Goal: Task Accomplishment & Management: Manage account settings

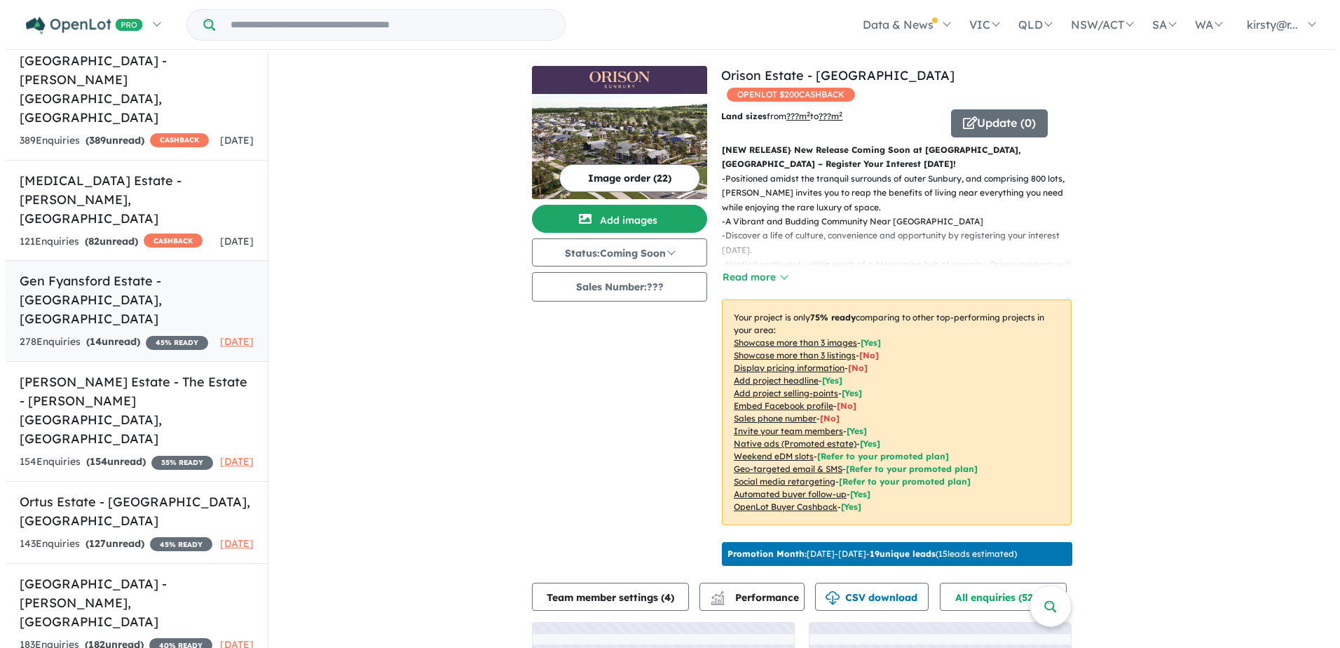
scroll to position [172, 0]
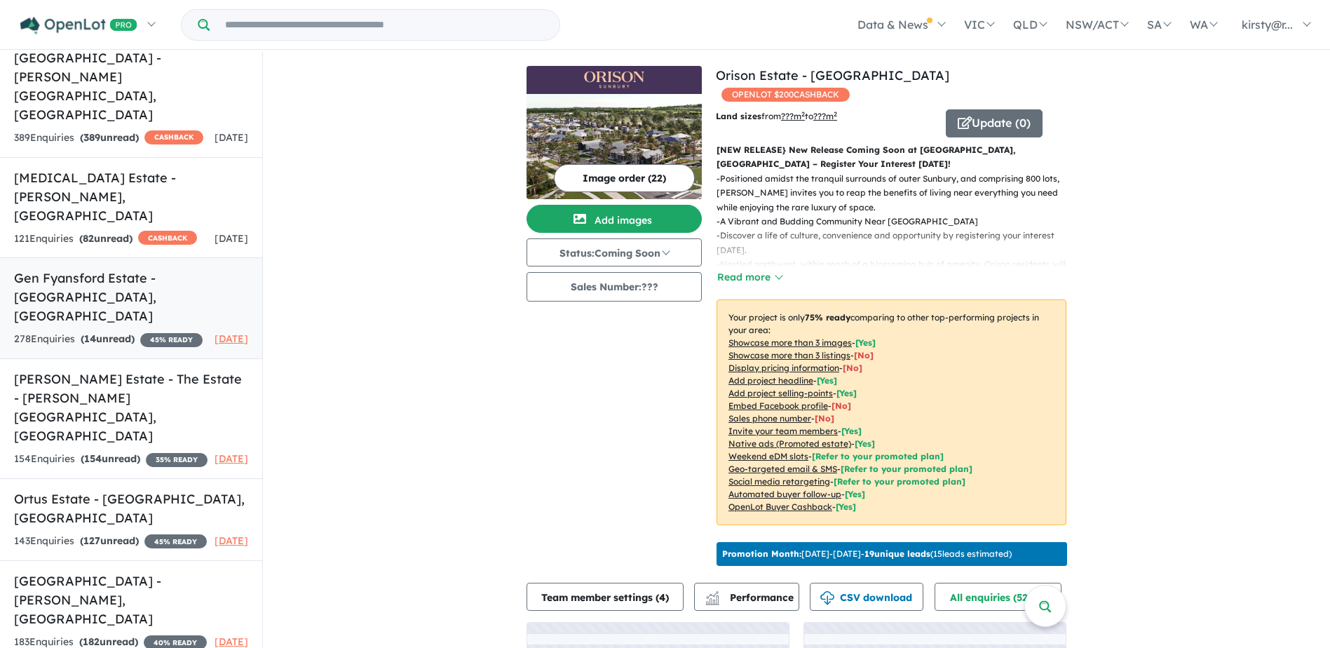
click at [107, 268] on h5 "Gen Fyansford Estate - [GEOGRAPHIC_DATA] , [GEOGRAPHIC_DATA]" at bounding box center [131, 296] width 234 height 57
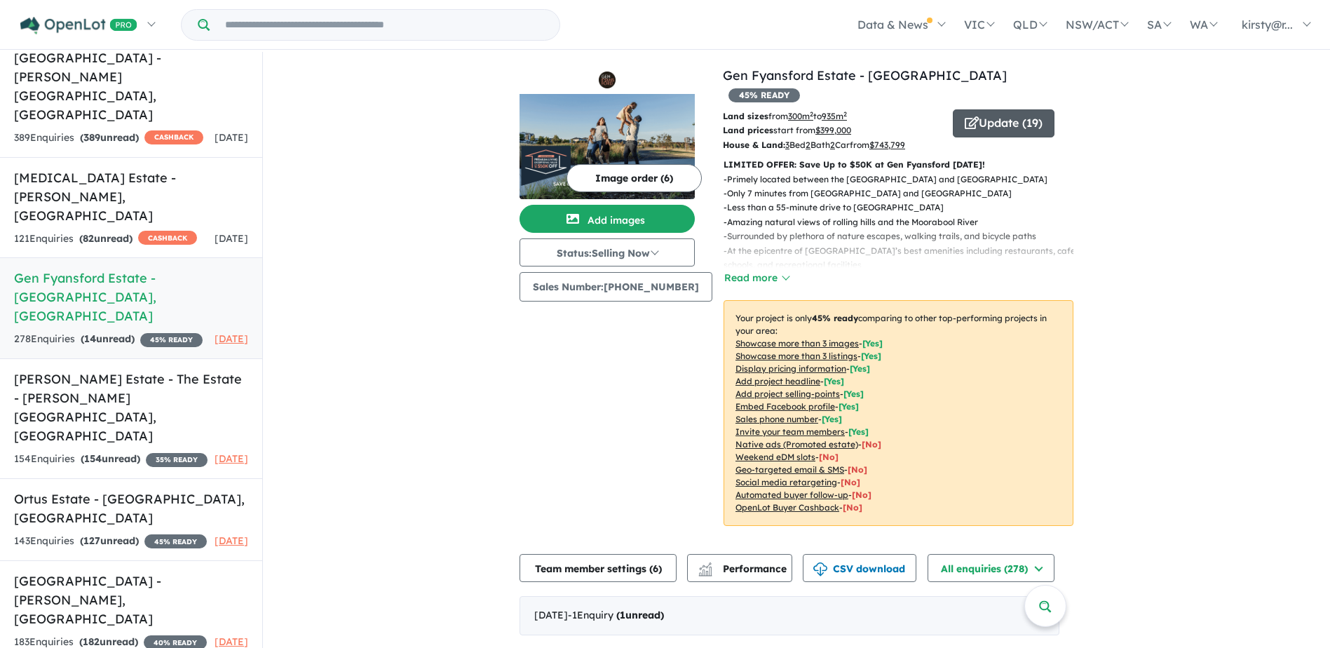
click at [974, 114] on button "Update ( 19 )" at bounding box center [1004, 123] width 102 height 28
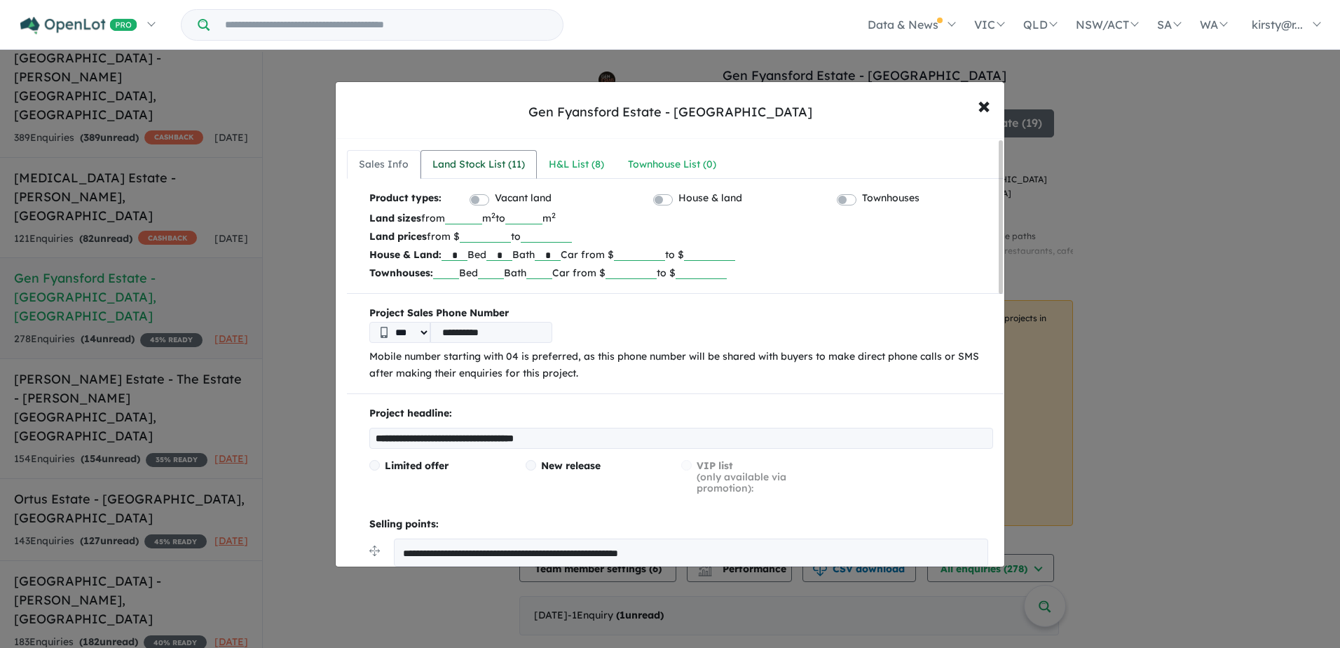
click at [461, 174] on link "Land Stock List ( 11 )" at bounding box center [479, 164] width 116 height 29
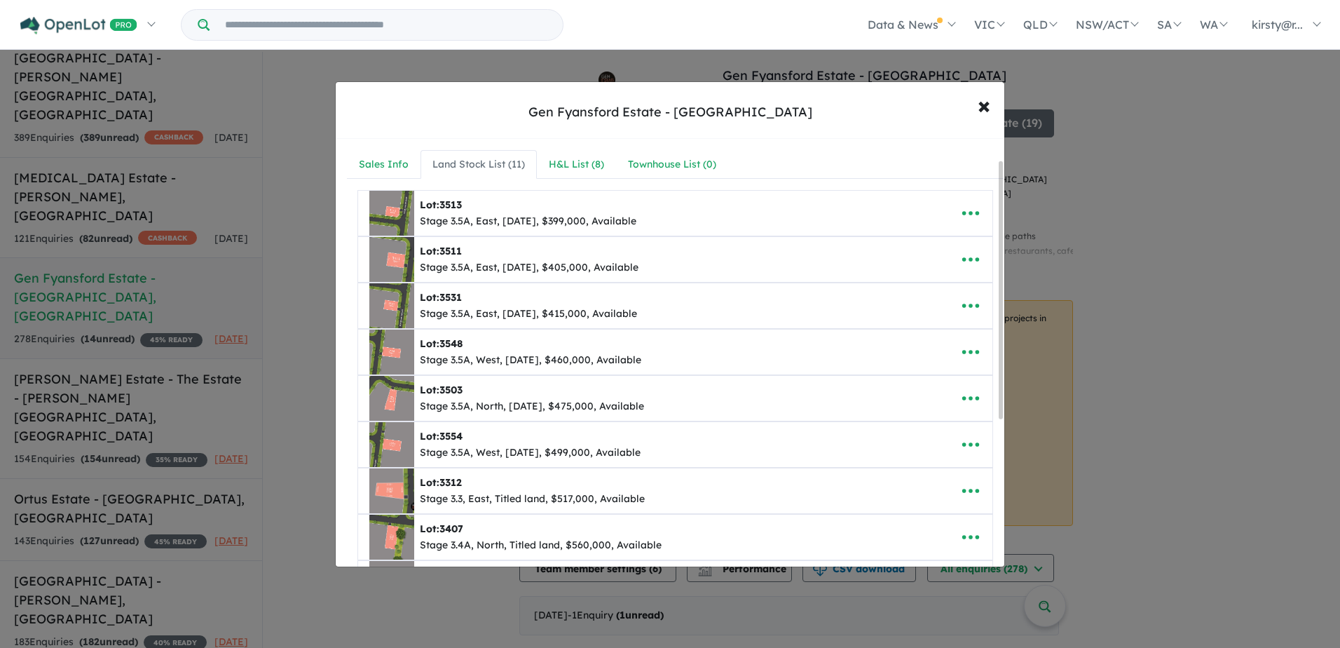
scroll to position [70, 0]
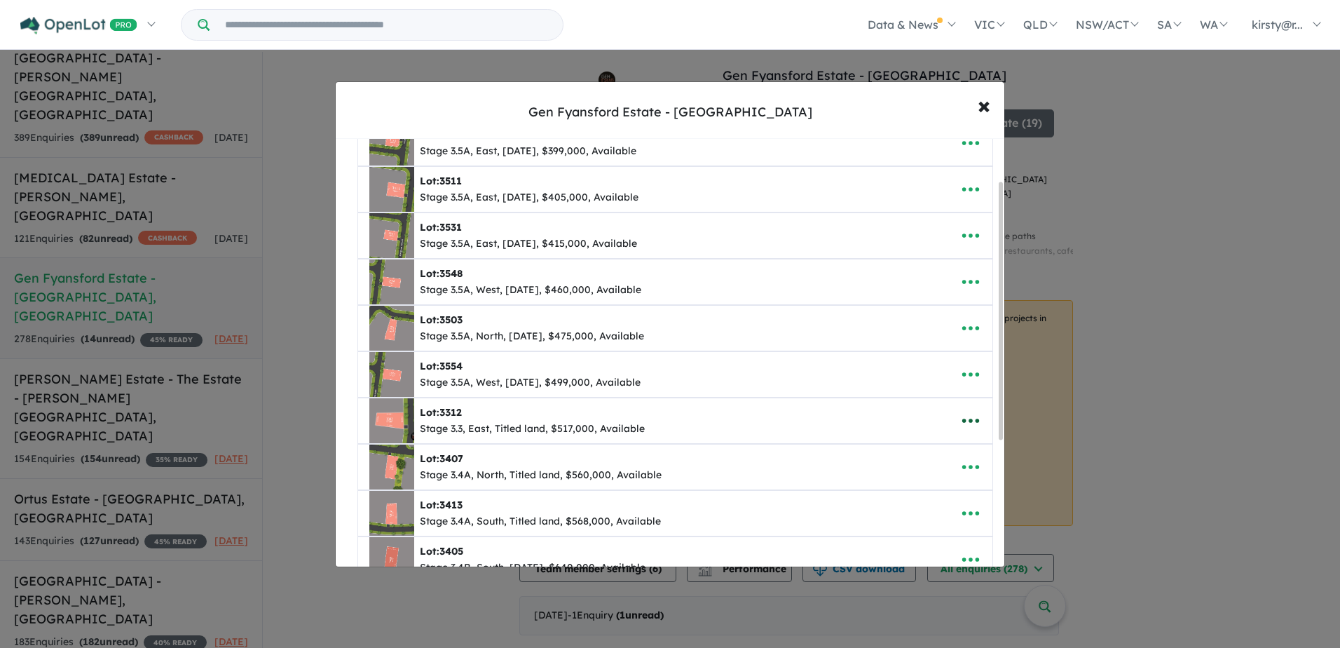
click at [976, 421] on icon "button" at bounding box center [970, 420] width 21 height 21
click at [936, 482] on link "Remove" at bounding box center [940, 487] width 104 height 32
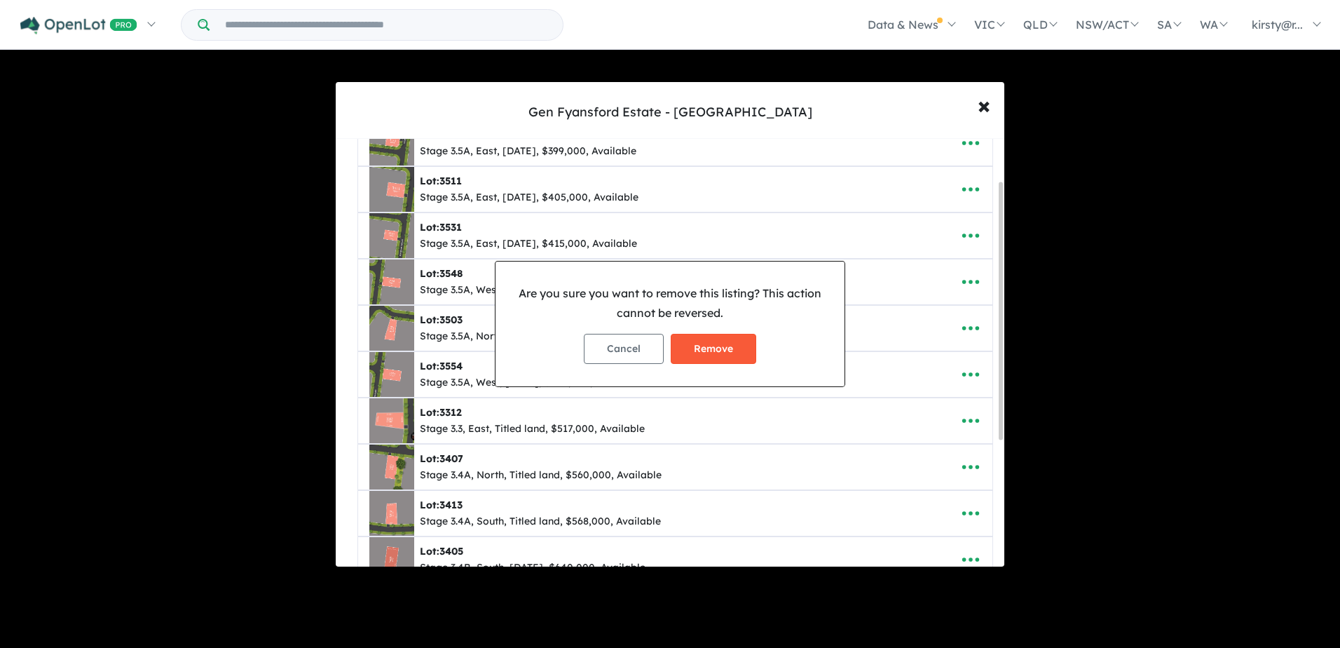
click at [727, 350] on button "Remove" at bounding box center [714, 349] width 86 height 30
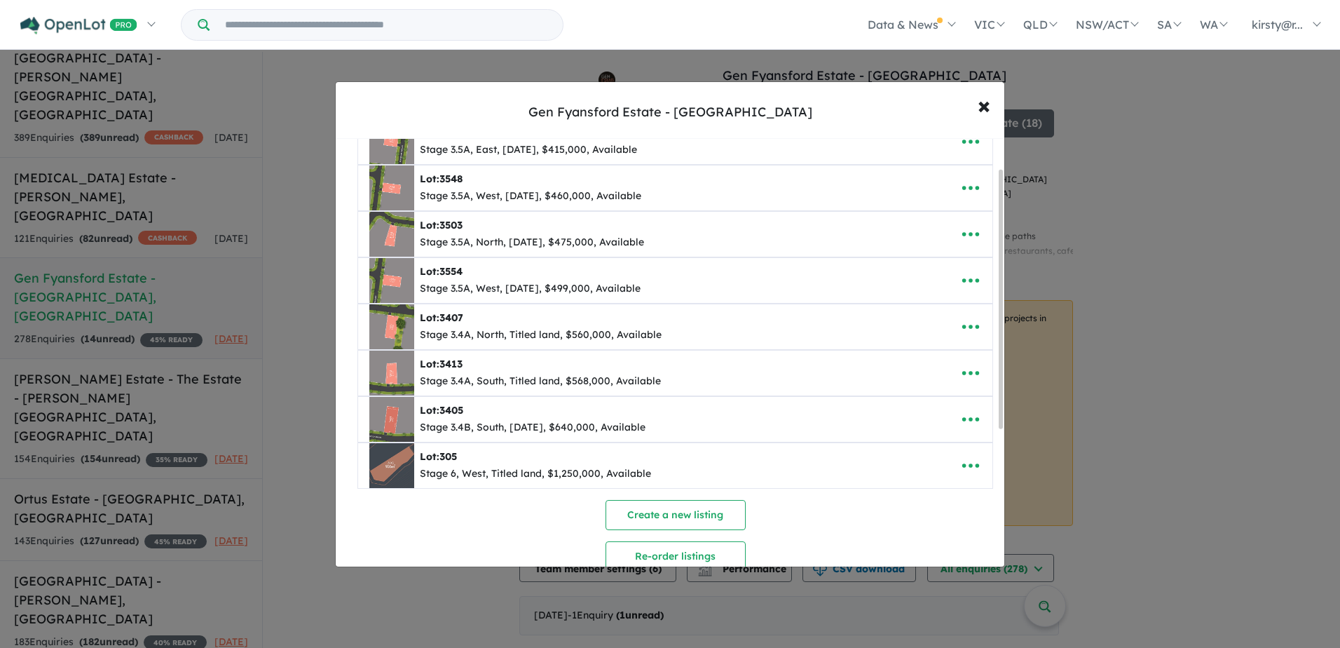
scroll to position [0, 0]
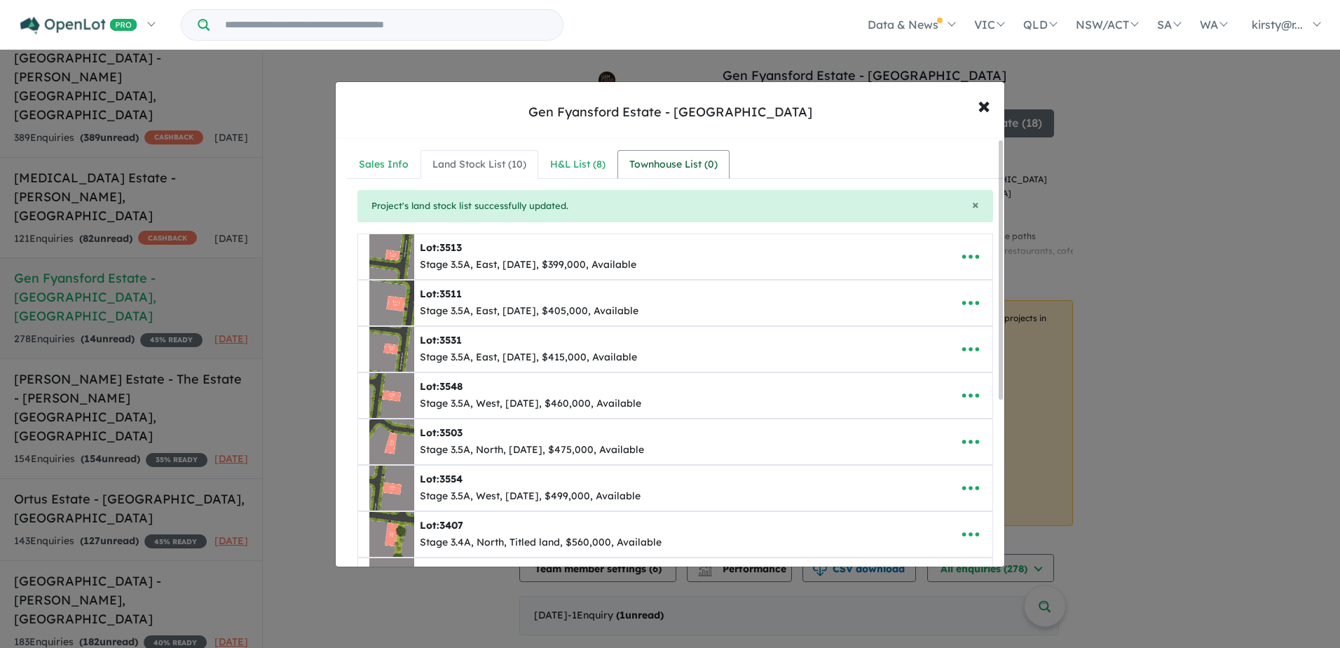
click at [665, 159] on div "Townhouse List ( 0 )" at bounding box center [673, 164] width 88 height 17
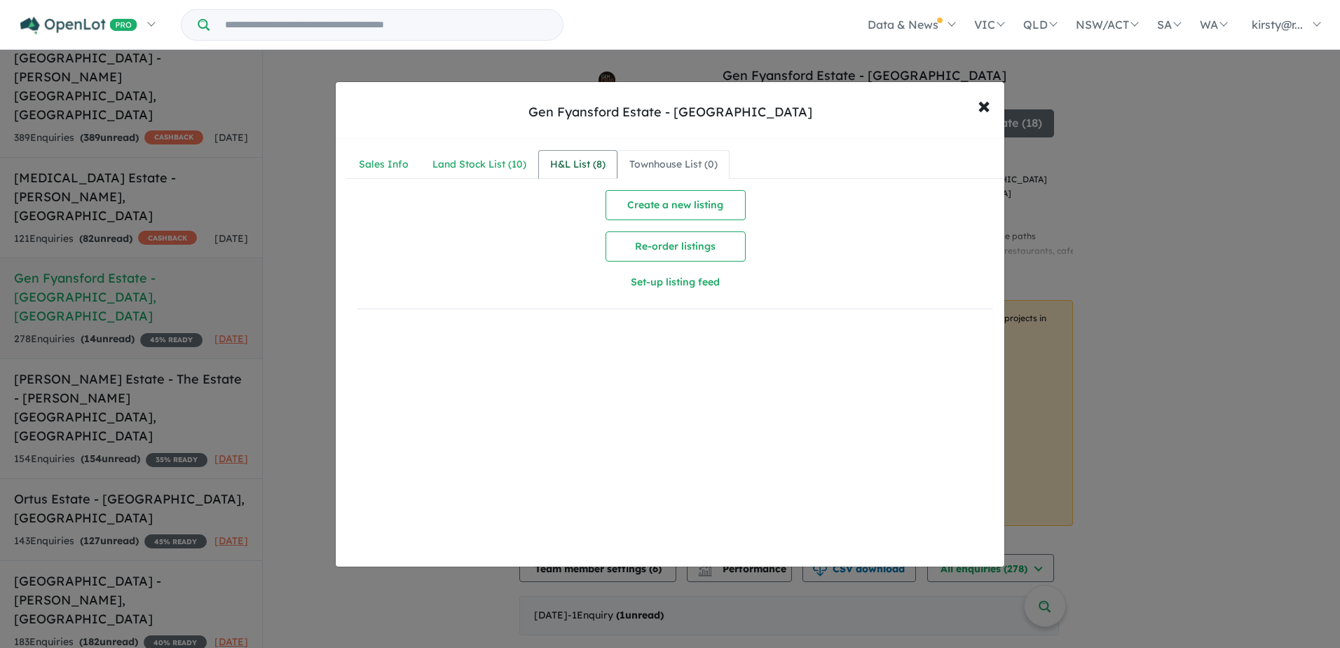
click at [597, 166] on div "H&L List ( 8 )" at bounding box center [577, 164] width 55 height 17
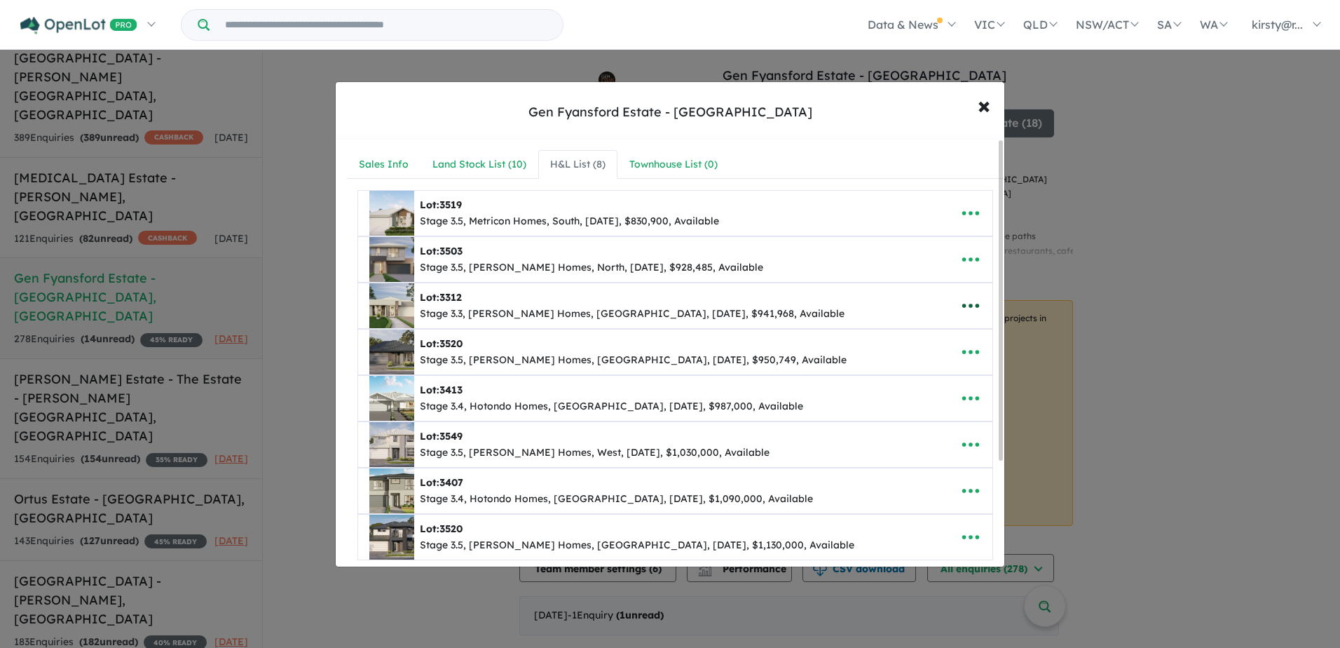
click at [966, 306] on icon "button" at bounding box center [970, 306] width 17 height 4
click at [921, 371] on link "Remove" at bounding box center [940, 372] width 104 height 32
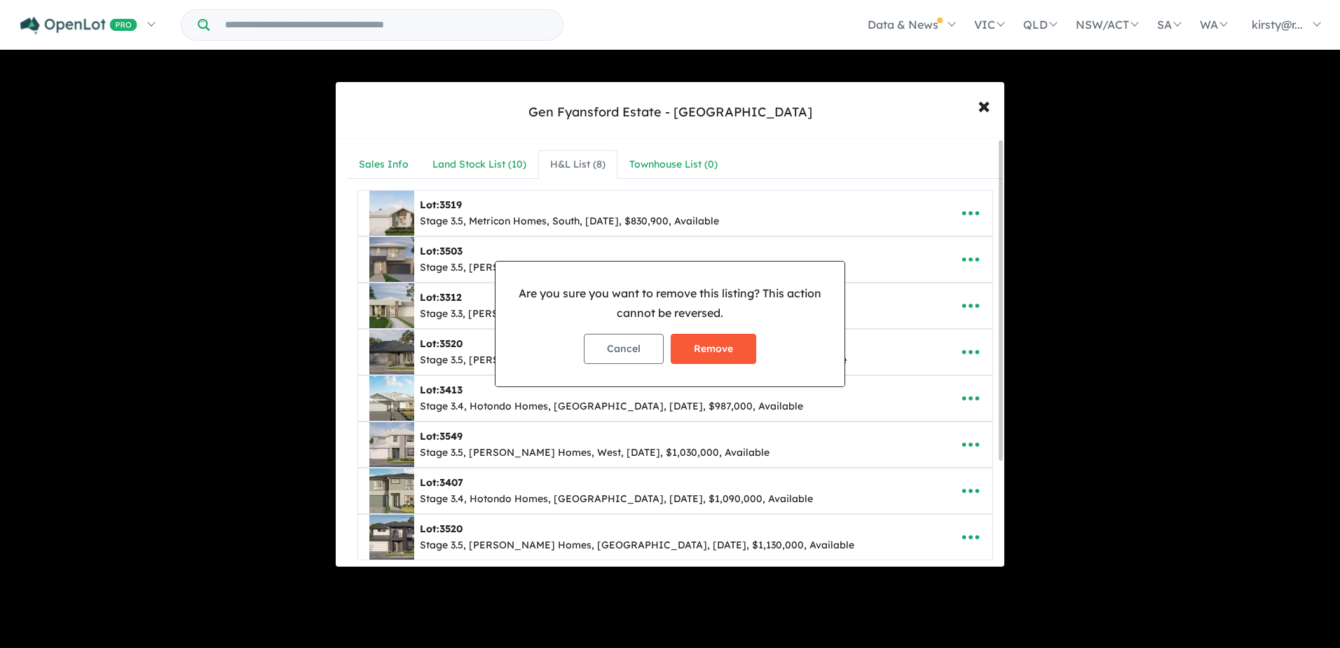
click at [714, 345] on button "Remove" at bounding box center [714, 349] width 86 height 30
